Goal: Subscribe to service/newsletter

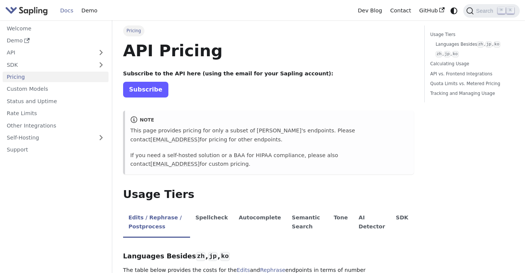
click at [146, 88] on link "Subscribe" at bounding box center [145, 89] width 45 height 15
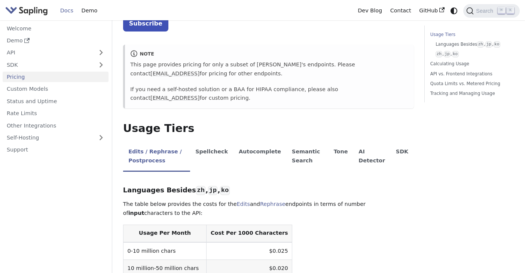
scroll to position [65, 0]
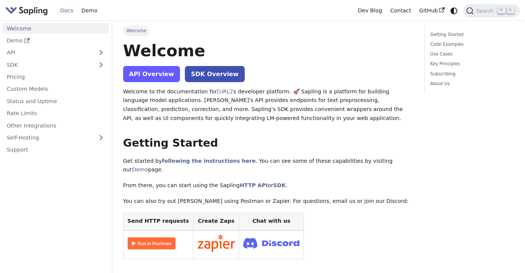
click at [141, 73] on link "API Overview" at bounding box center [151, 74] width 57 height 16
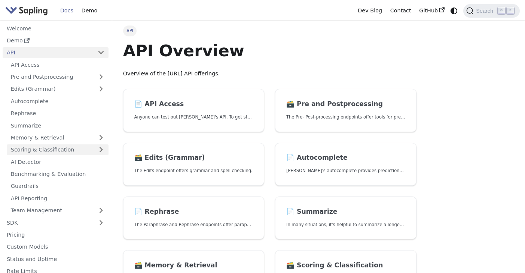
scroll to position [40, 0]
